Goal: Task Accomplishment & Management: Use online tool/utility

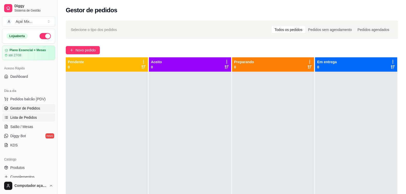
click at [42, 116] on link "Lista de Pedidos" at bounding box center [28, 118] width 53 height 8
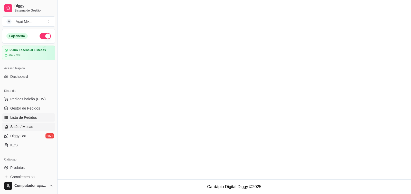
click at [10, 126] on span "Salão / Mesas" at bounding box center [21, 126] width 23 height 5
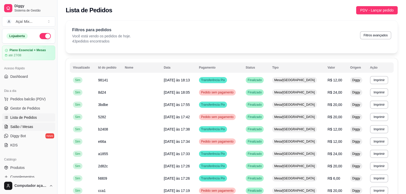
click at [19, 129] on span "Salão / Mesas" at bounding box center [21, 126] width 23 height 5
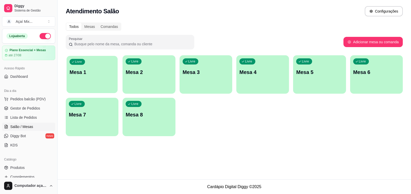
click at [98, 67] on div "Livre Mesa 1" at bounding box center [91, 71] width 51 height 31
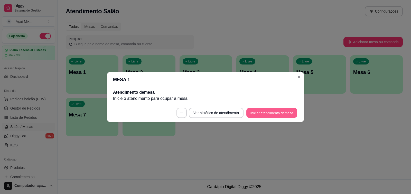
click at [269, 114] on button "Iniciar atendimento de mesa" at bounding box center [271, 113] width 51 height 10
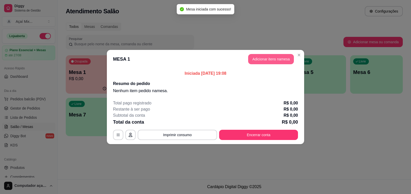
click at [256, 61] on button "Adicionar itens na mesa" at bounding box center [271, 59] width 46 height 10
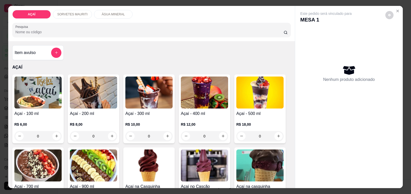
click at [54, 135] on div "0" at bounding box center [37, 136] width 47 height 10
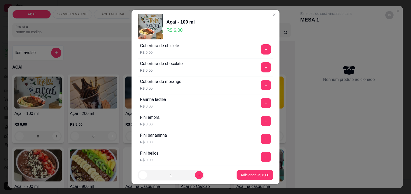
scroll to position [289, 0]
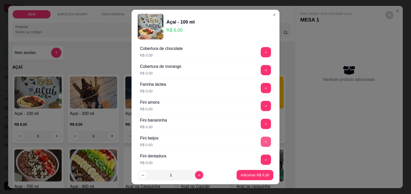
click at [260, 143] on button "+" at bounding box center [265, 142] width 10 height 10
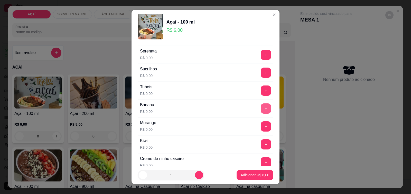
scroll to position [674, 0]
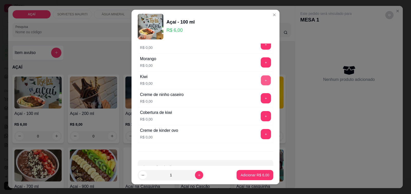
click at [261, 86] on button "+" at bounding box center [266, 81] width 10 height 10
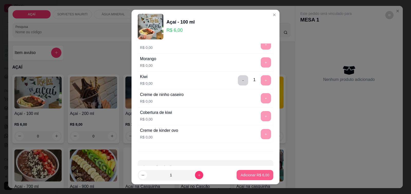
click at [253, 178] on p "Adicionar R$ 6,00" at bounding box center [254, 175] width 28 height 5
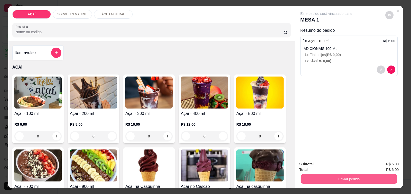
click at [360, 178] on button "Enviar pedido" at bounding box center [348, 179] width 96 height 10
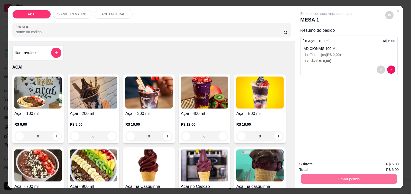
click at [336, 166] on button "Não registrar e enviar pedido" at bounding box center [331, 164] width 52 height 9
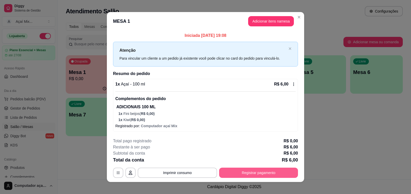
click at [267, 172] on button "Registrar pagamento" at bounding box center [258, 173] width 79 height 10
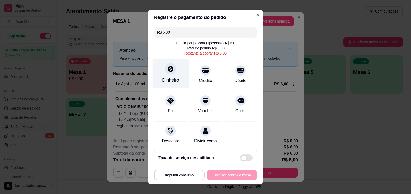
click at [167, 75] on div "Dinheiro" at bounding box center [170, 74] width 36 height 30
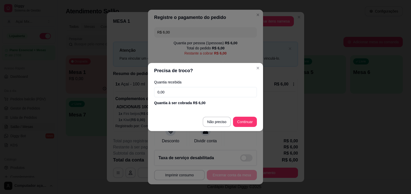
click at [174, 94] on input "0,00" at bounding box center [205, 92] width 103 height 10
type input "6,00"
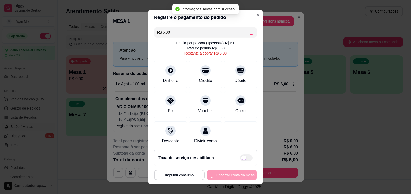
type input "R$ 0,00"
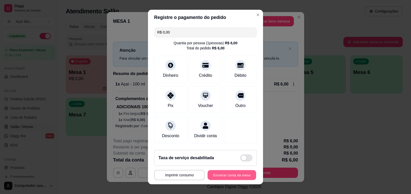
click at [209, 176] on button "Encerrar conta da mesa" at bounding box center [231, 176] width 48 height 10
